Goal: Information Seeking & Learning: Learn about a topic

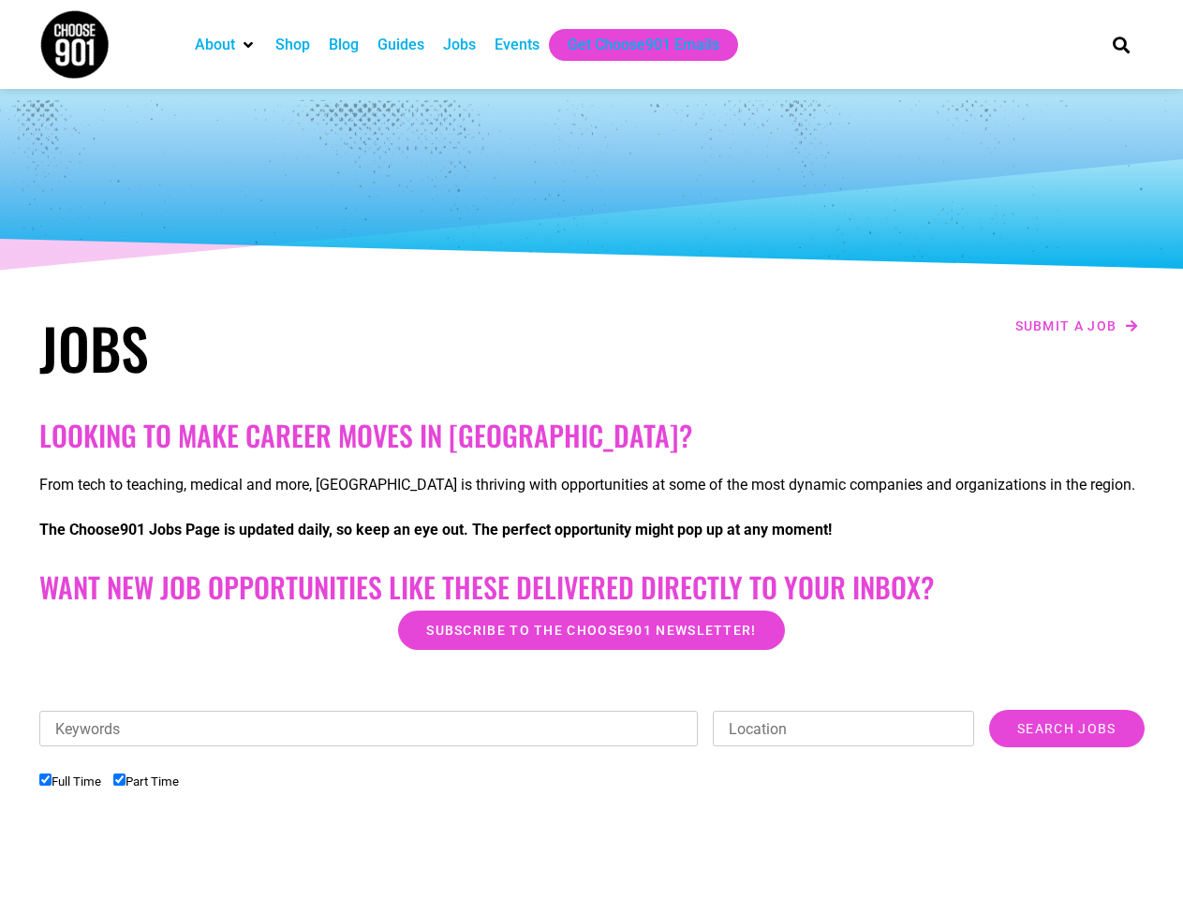
click at [591, 450] on h2 "Looking to make career moves in [GEOGRAPHIC_DATA]?" at bounding box center [591, 436] width 1105 height 34
click at [592, 804] on div "Keywords Location Category Accounting Administrative Communication Counseling C…" at bounding box center [591, 811] width 1105 height 202
click at [592, 753] on div "Keywords Location Category Accounting Administrative Communication Counseling C…" at bounding box center [591, 738] width 1105 height 56
